Goal: Check status: Check status

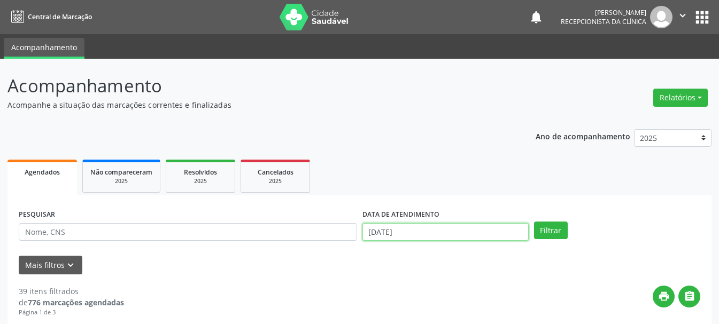
click at [396, 228] on input "[DATE]" at bounding box center [445, 232] width 166 height 18
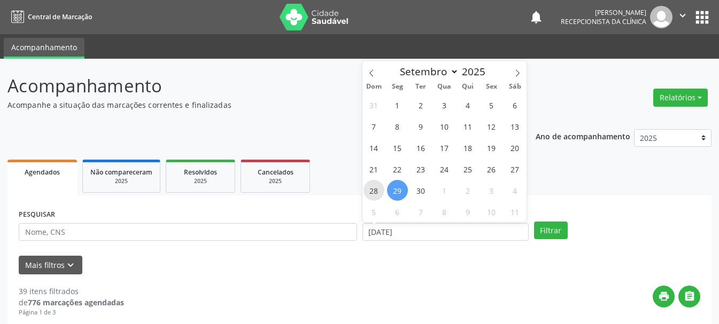
click at [371, 189] on span "28" at bounding box center [373, 190] width 21 height 21
type input "[DATE]"
click at [409, 191] on div "31 1 2 3 4 5 6 7 8 9 10 11 12 13 14 15 16 17 18 19 20 21 22 23 24 25 26 27 28 2…" at bounding box center [444, 158] width 165 height 128
click at [402, 192] on span "29" at bounding box center [397, 190] width 21 height 21
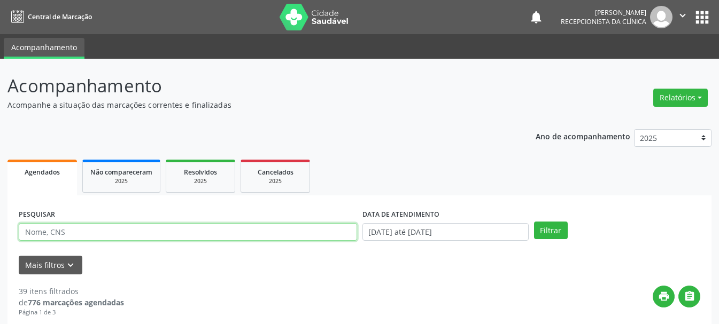
click at [275, 237] on input "text" at bounding box center [188, 232] width 338 height 18
click at [534, 222] on button "Filtrar" at bounding box center [551, 231] width 34 height 18
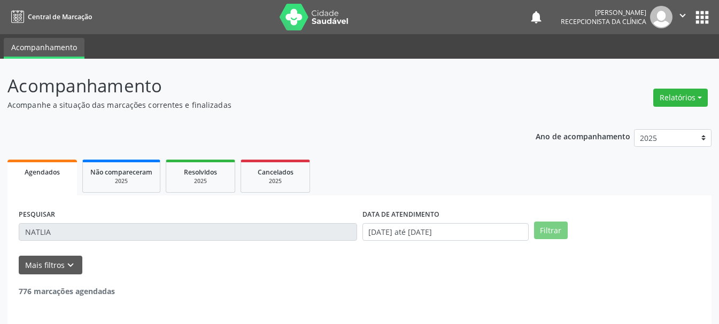
click at [147, 241] on div "PESQUISAR NATLIA" at bounding box center [188, 228] width 344 height 42
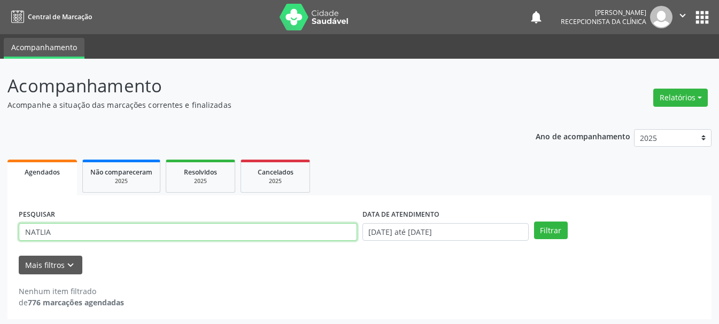
click at [147, 237] on input "NATLIA" at bounding box center [188, 232] width 338 height 18
click at [534, 222] on button "Filtrar" at bounding box center [551, 231] width 34 height 18
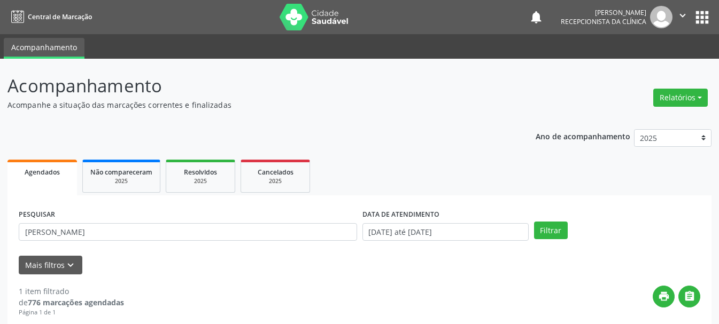
scroll to position [156, 0]
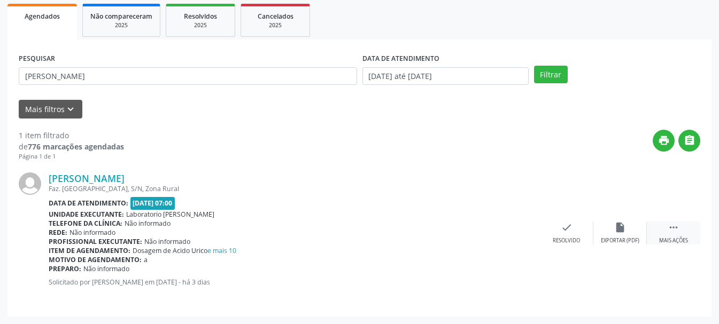
click at [667, 226] on div " Mais ações" at bounding box center [673, 233] width 53 height 23
click at [508, 229] on icon "print" at bounding box center [513, 228] width 12 height 12
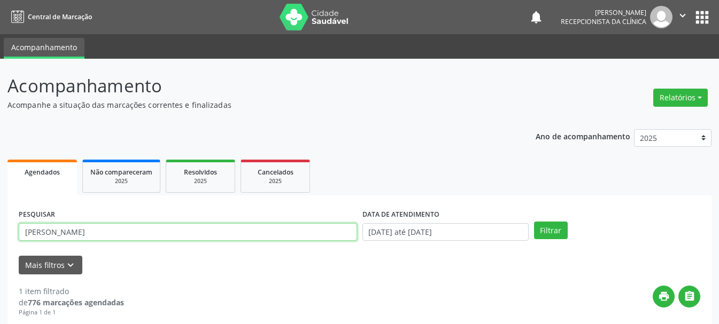
click at [86, 231] on input "[PERSON_NAME]" at bounding box center [188, 232] width 338 height 18
type input "[PERSON_NAME]"
click at [534, 222] on button "Filtrar" at bounding box center [551, 231] width 34 height 18
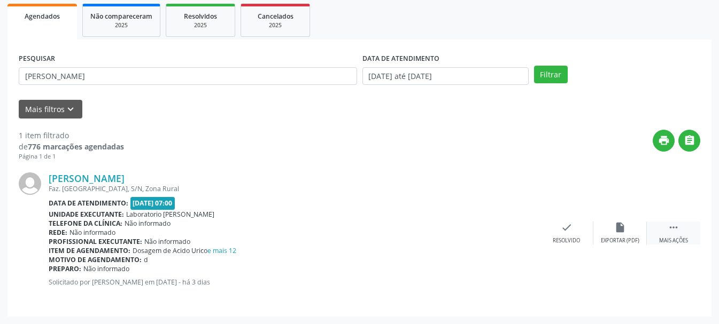
click at [663, 233] on div " Mais ações" at bounding box center [673, 233] width 53 height 23
click at [505, 234] on div "print Imprimir" at bounding box center [512, 233] width 53 height 23
